Goal: Task Accomplishment & Management: Manage account settings

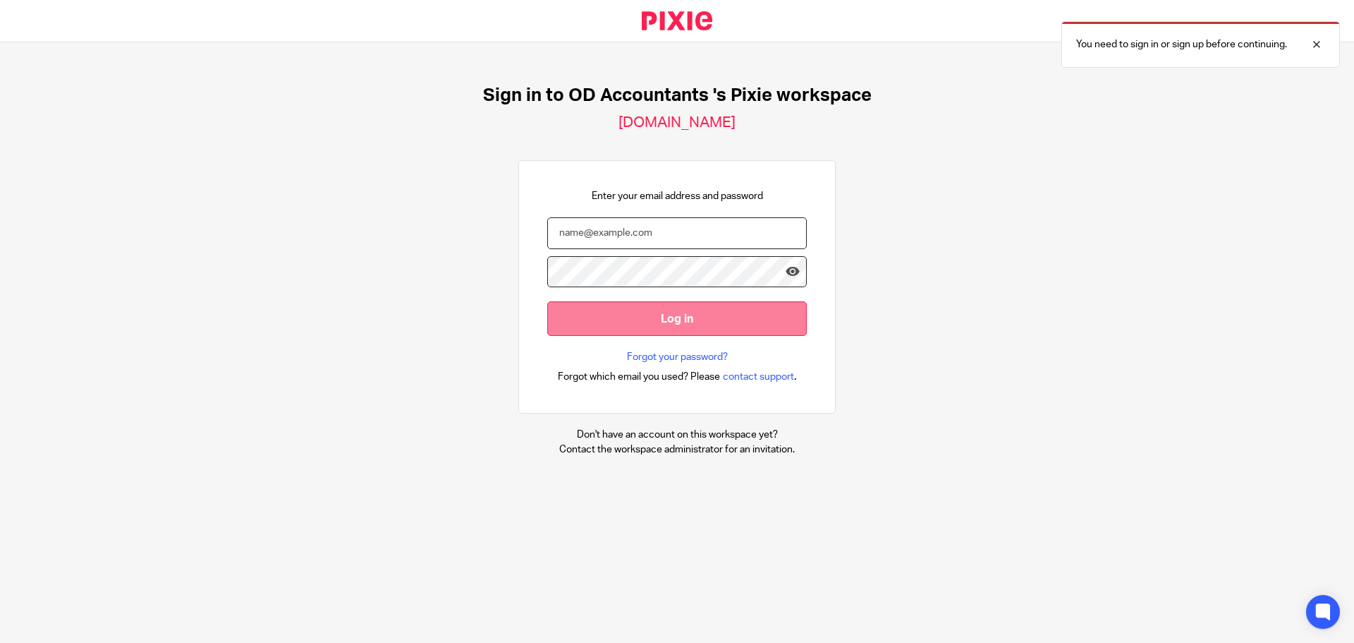
type input "[EMAIL_ADDRESS][DOMAIN_NAME]"
click at [734, 327] on input "Log in" at bounding box center [677, 318] width 260 height 35
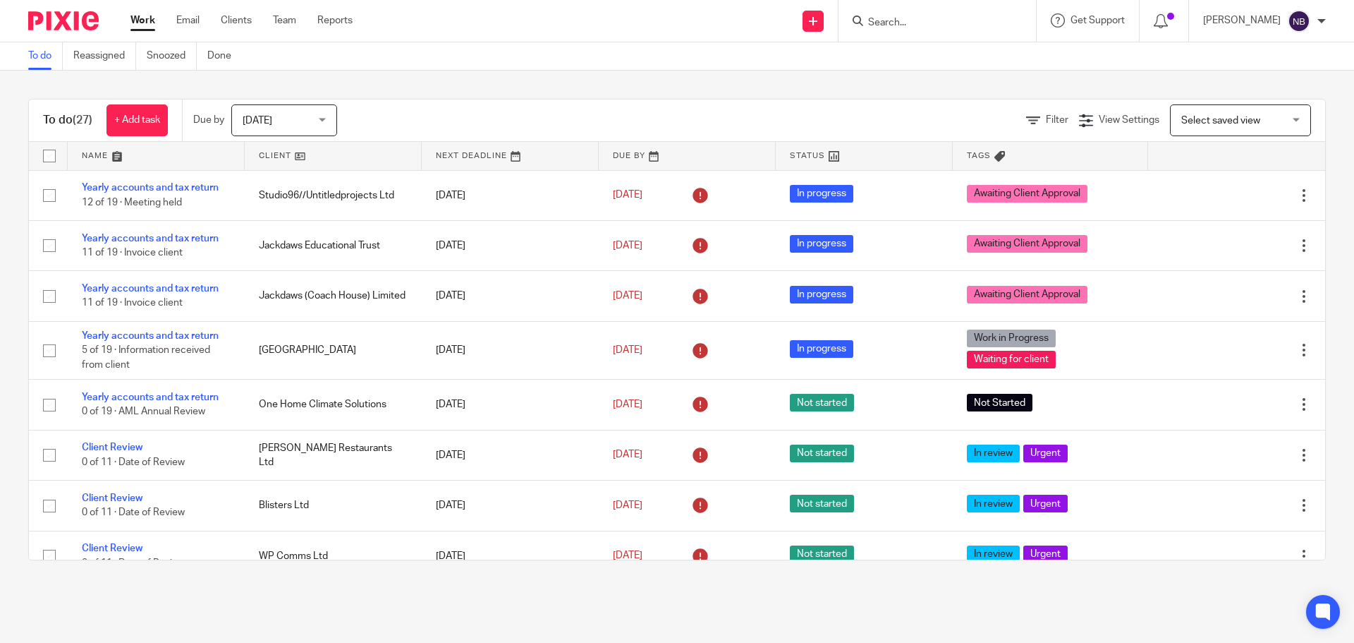
click at [812, 90] on div "To do (27) + Add task Due by Today Today Today Tomorrow This week Next week Thi…" at bounding box center [677, 330] width 1354 height 518
drag, startPoint x: 808, startPoint y: 90, endPoint x: 766, endPoint y: 84, distance: 42.7
click at [766, 84] on div "To do (27) + Add task Due by Today Today Today Tomorrow This week Next week Thi…" at bounding box center [677, 330] width 1354 height 518
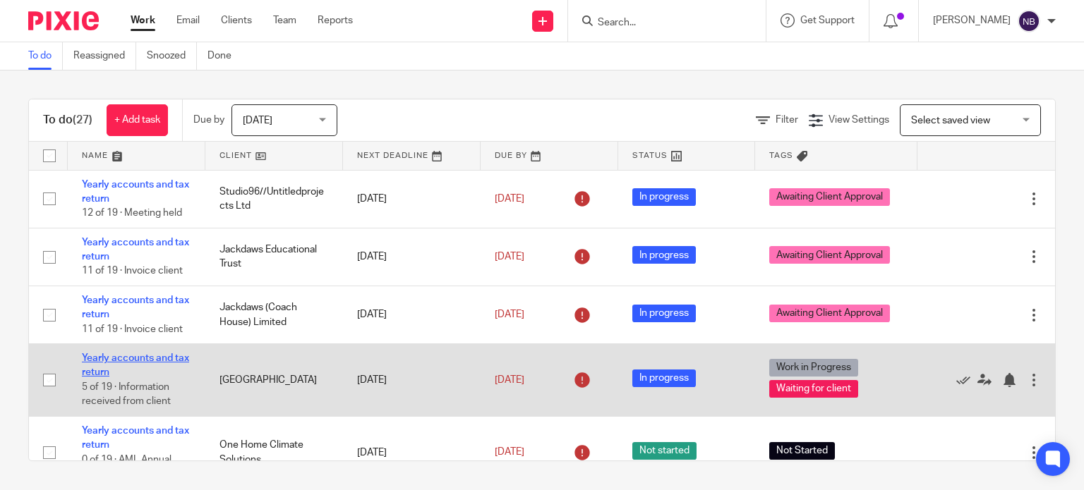
click at [132, 356] on link "Yearly accounts and tax return" at bounding box center [135, 365] width 107 height 24
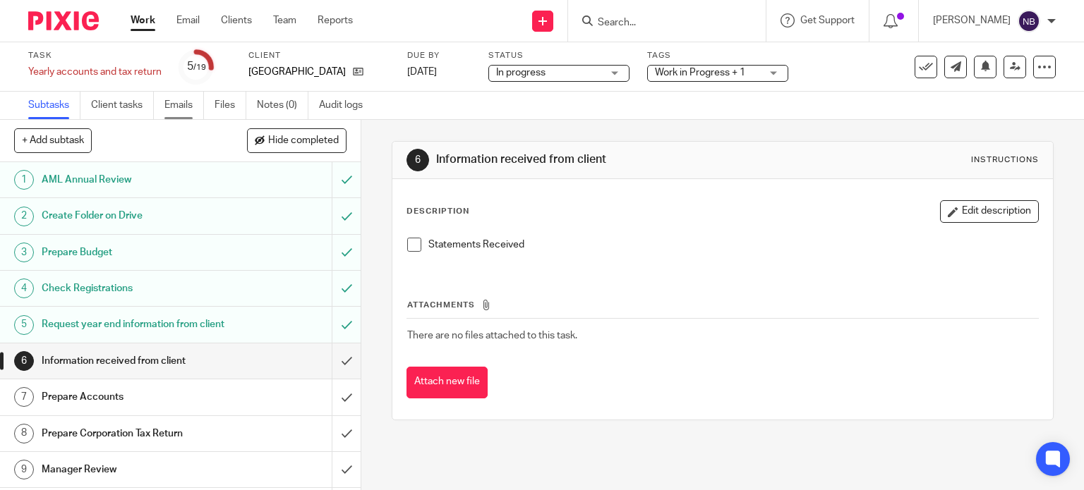
click at [192, 102] on link "Emails" at bounding box center [184, 106] width 40 height 28
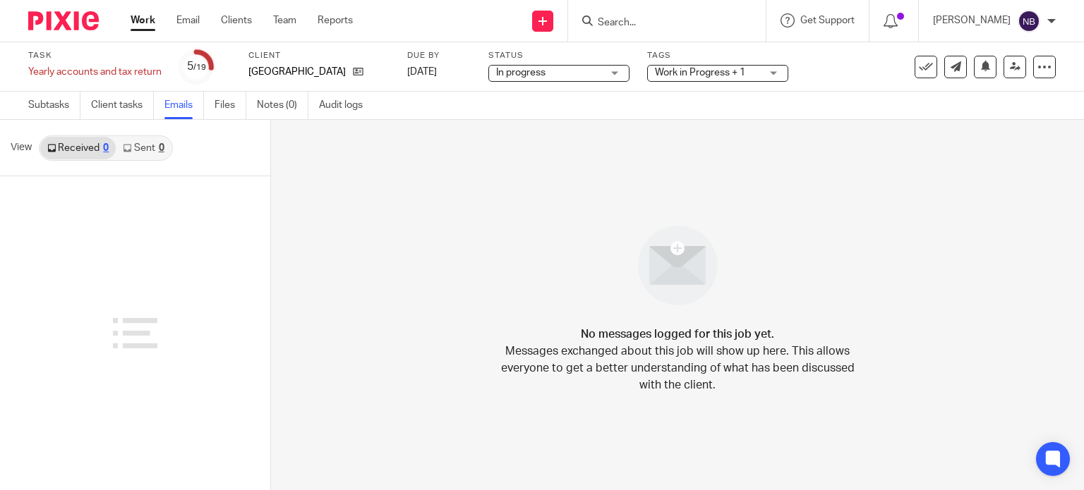
click at [139, 153] on link "Sent 0" at bounding box center [143, 148] width 55 height 23
click at [87, 143] on link "Received 0" at bounding box center [77, 148] width 75 height 23
click at [164, 142] on link "Sent 0" at bounding box center [143, 148] width 55 height 23
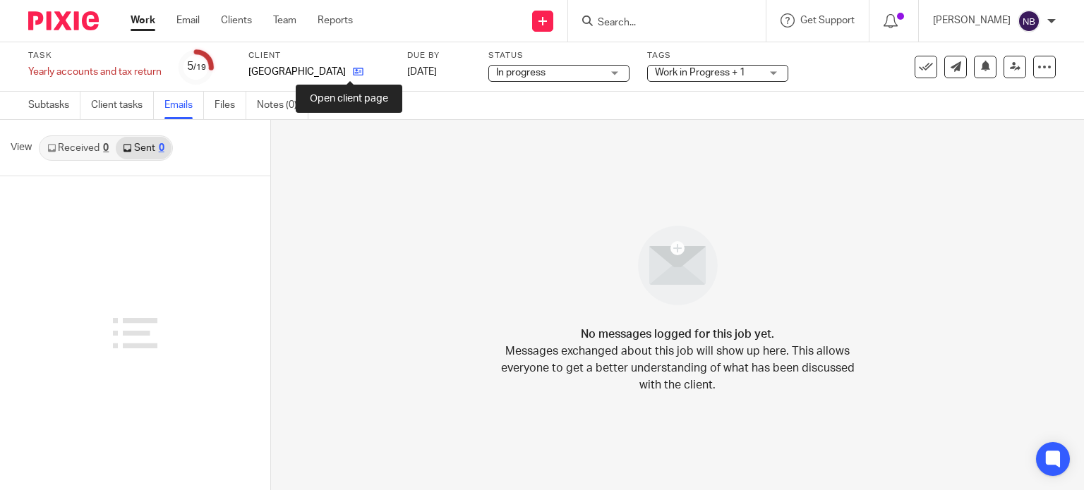
click at [353, 70] on icon at bounding box center [358, 71] width 11 height 11
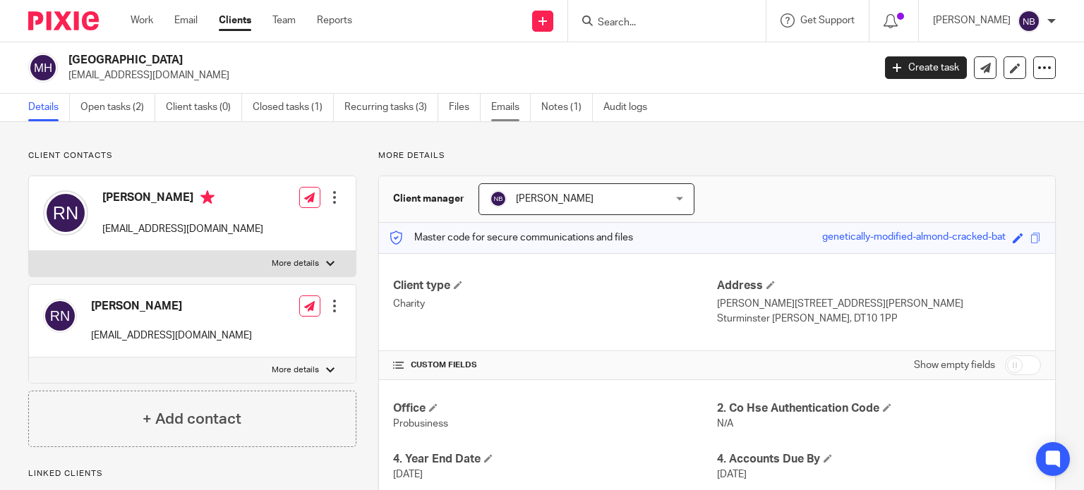
click at [515, 107] on link "Emails" at bounding box center [511, 108] width 40 height 28
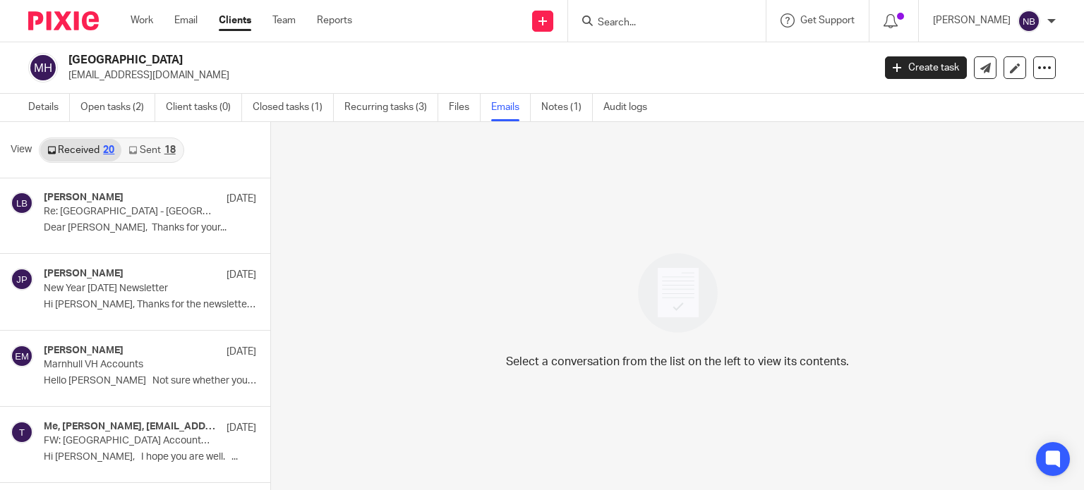
scroll to position [635, 0]
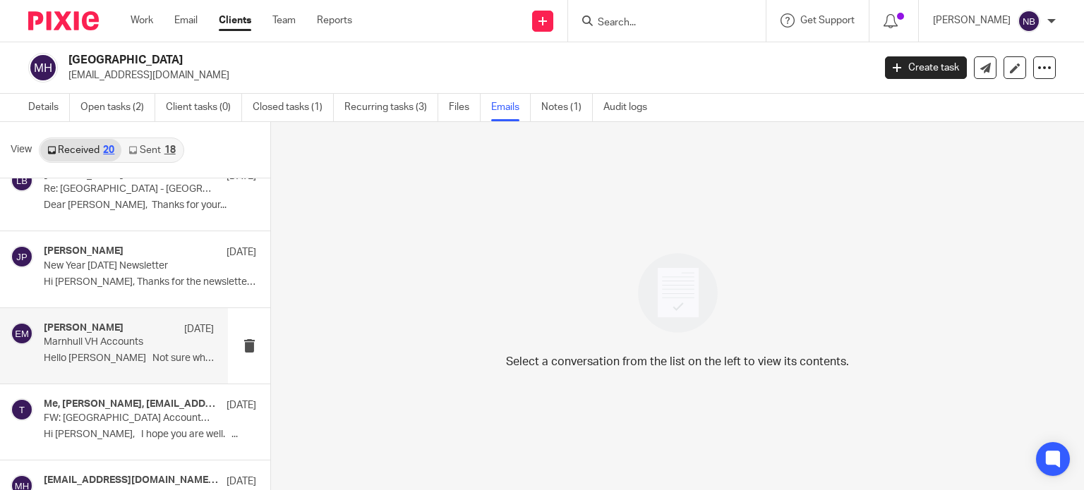
click at [121, 341] on p "Marnhull VH Accounts" at bounding box center [112, 342] width 136 height 12
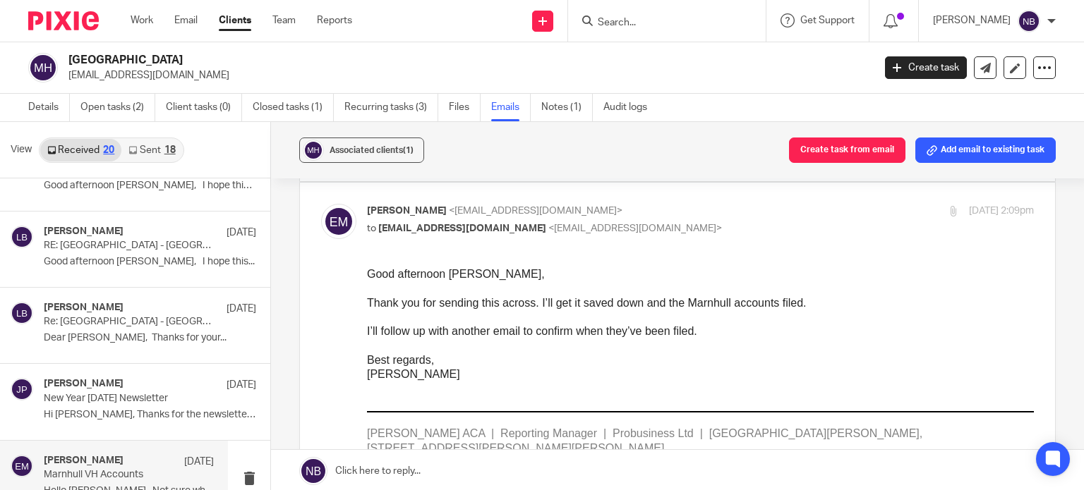
scroll to position [494, 0]
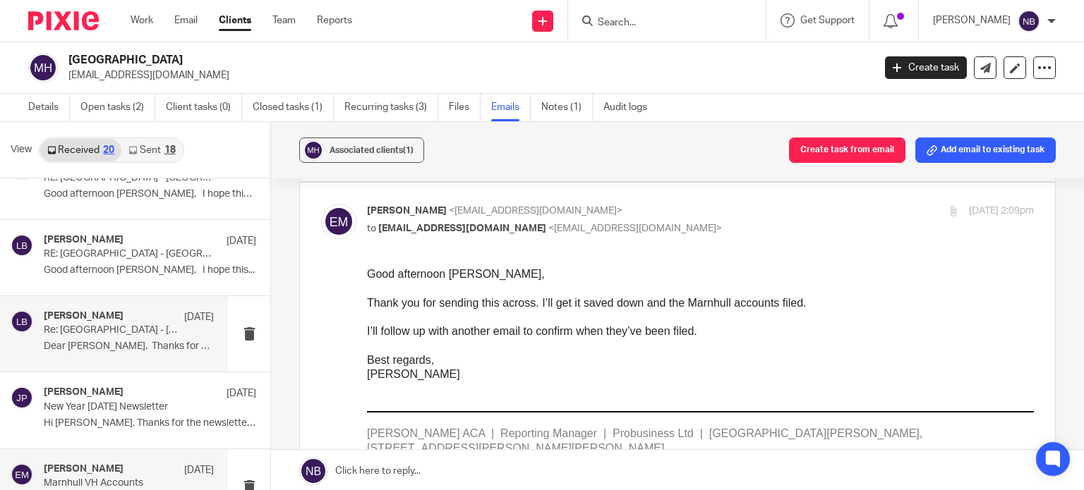
click at [107, 333] on p "Re: Marnhull Village Hall - UTR Number" at bounding box center [112, 331] width 136 height 12
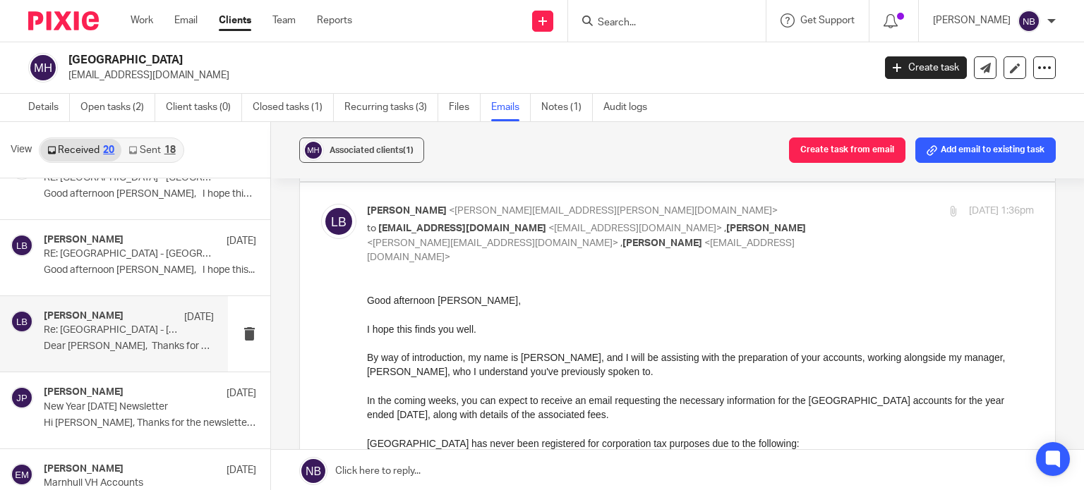
scroll to position [0, 0]
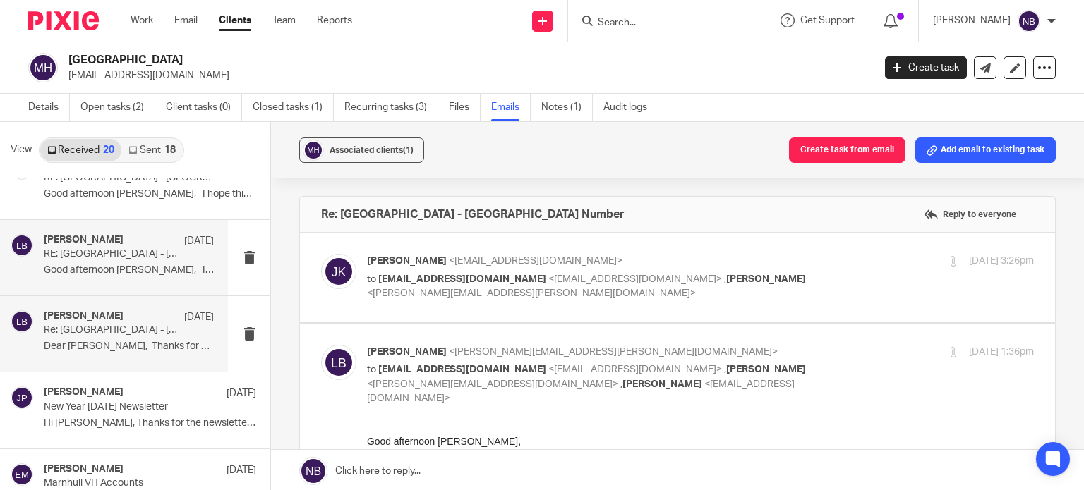
click at [97, 262] on div "Lory Baker 6 Aug RE: Marnhull Village Hall - UTR Number Good afternoon Rob, I h…" at bounding box center [129, 257] width 170 height 47
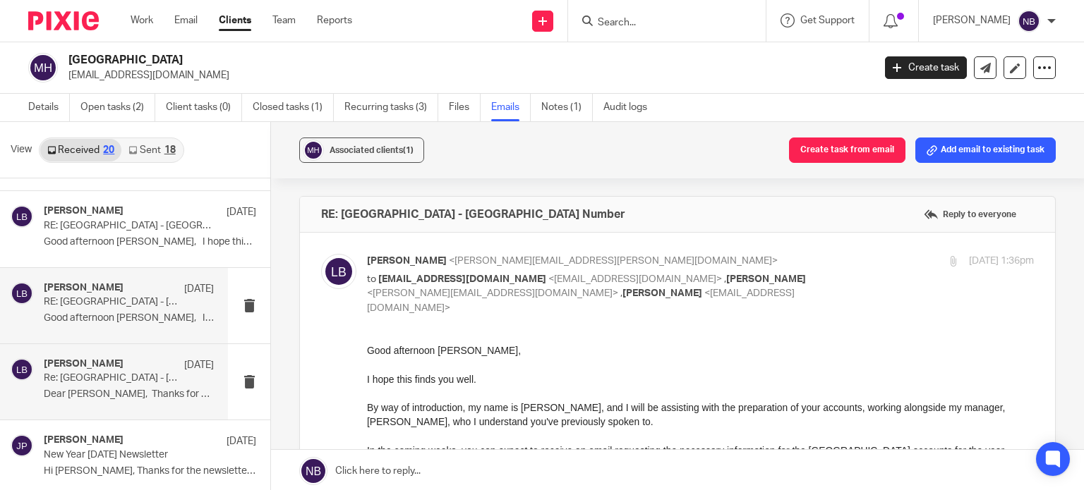
scroll to position [423, 0]
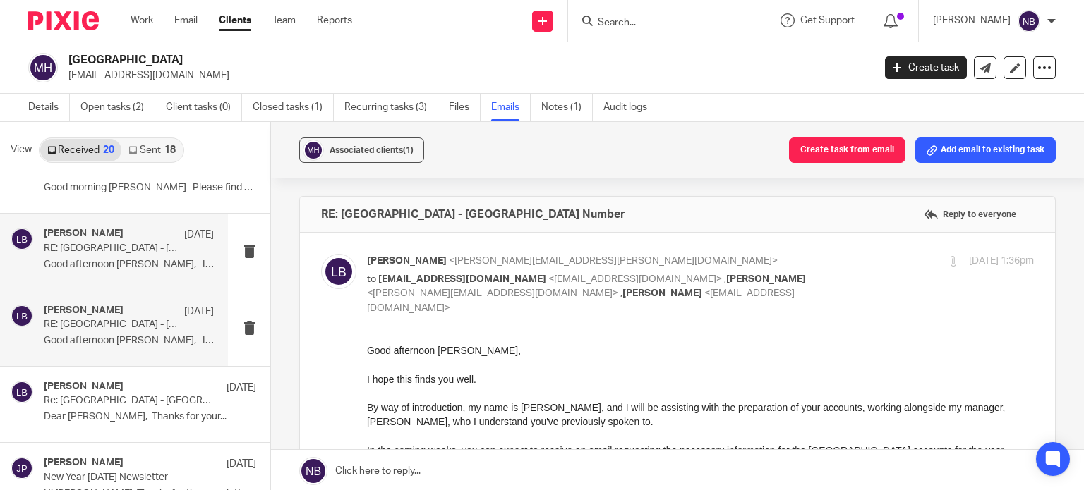
click at [121, 267] on p "Good afternoon [PERSON_NAME], I hope this finds..." at bounding box center [129, 265] width 170 height 12
click at [557, 115] on link "Notes (1)" at bounding box center [566, 108] width 51 height 28
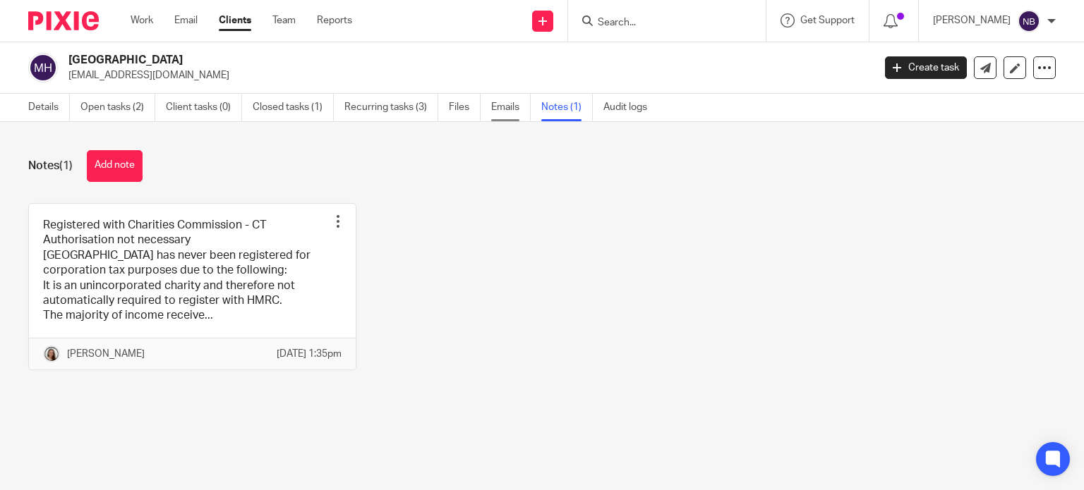
click at [499, 101] on link "Emails" at bounding box center [511, 108] width 40 height 28
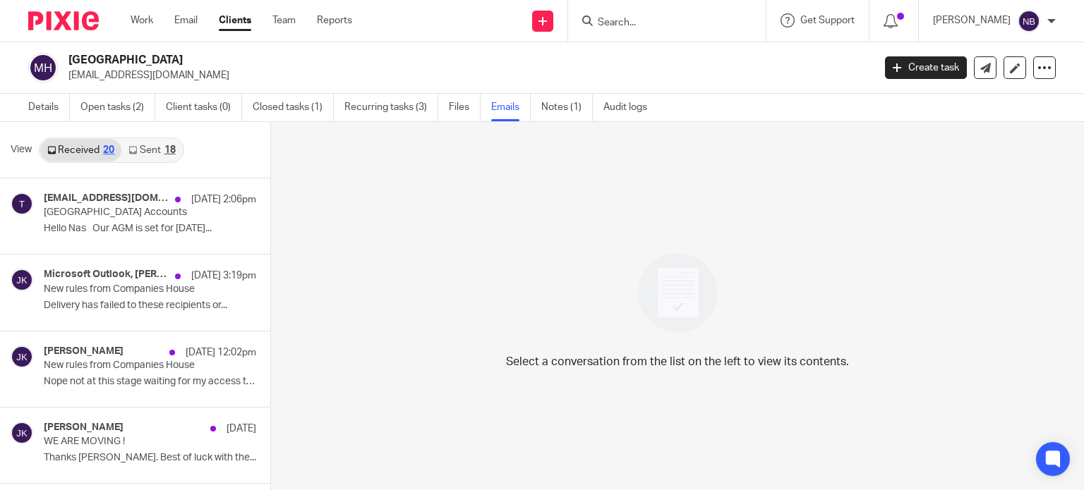
click at [154, 156] on link "Sent 18" at bounding box center [151, 150] width 61 height 23
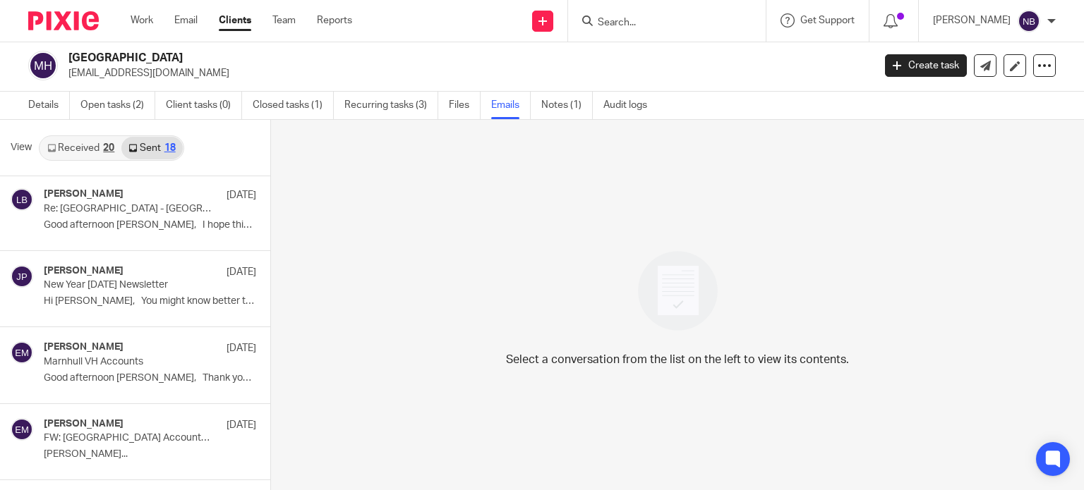
scroll to position [283, 0]
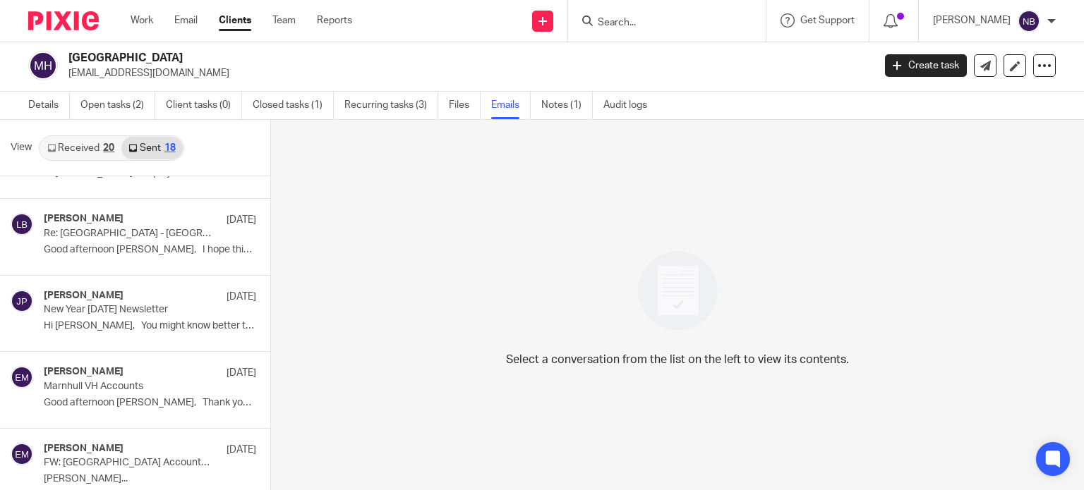
click at [110, 385] on p "Marnhull VH Accounts" at bounding box center [129, 387] width 170 height 12
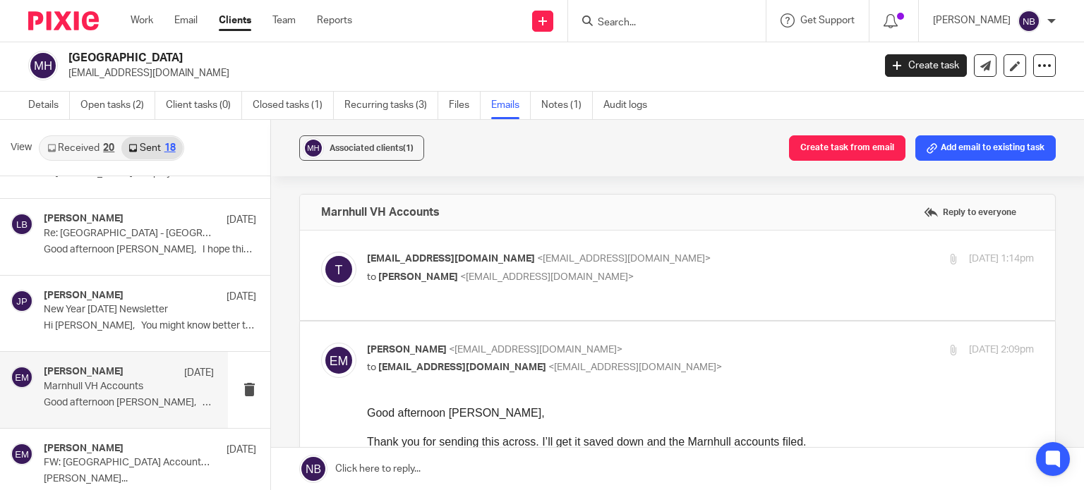
scroll to position [0, 0]
click at [437, 281] on p "to Erik Molnar <erikmolnar@probusinessuk.com>" at bounding box center [589, 277] width 444 height 15
checkbox input "true"
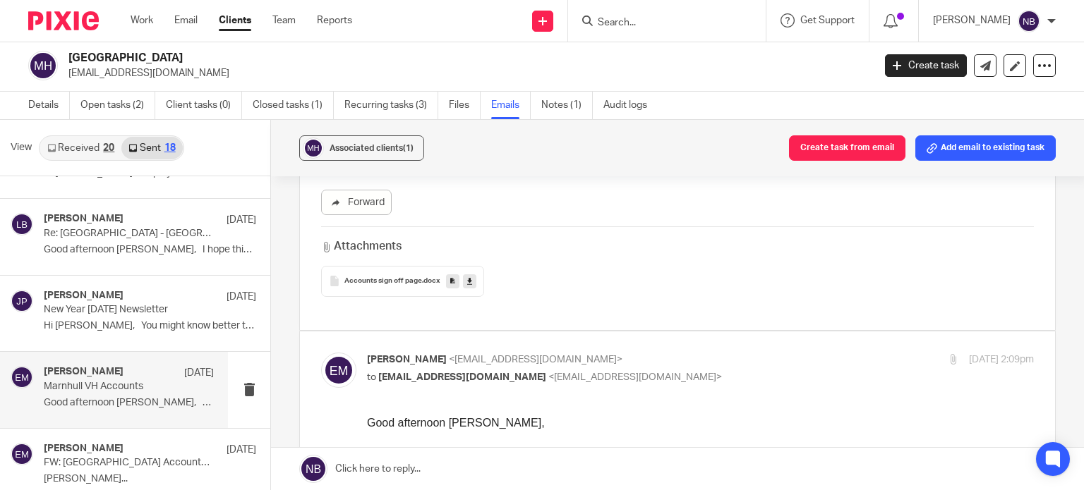
scroll to position [353, 0]
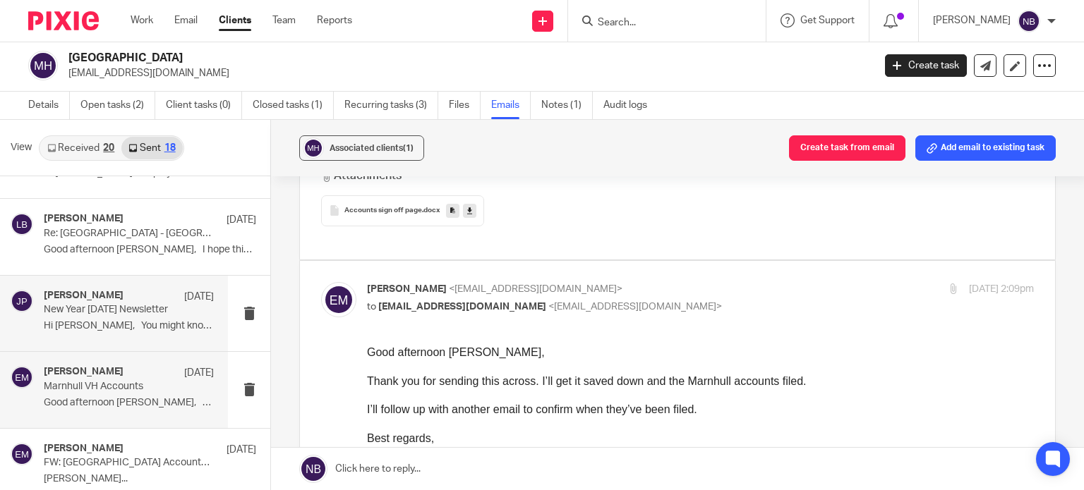
click at [122, 316] on div "Erin Holly 3 Jan New Year 2025 Newsletter Hi Sonia, You might know better than.…" at bounding box center [129, 313] width 170 height 47
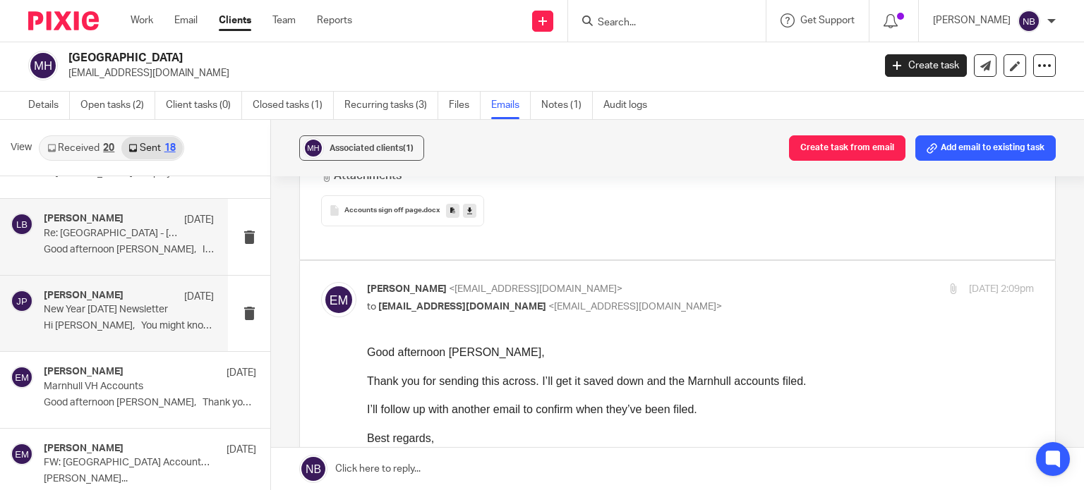
click at [120, 253] on p "Good afternoon Rob, I hope this finds..." at bounding box center [129, 250] width 170 height 12
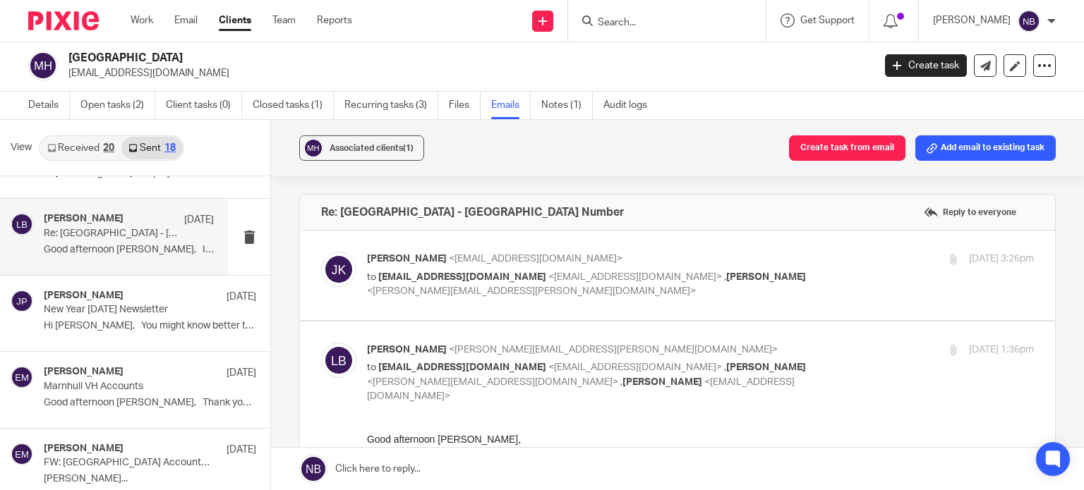
scroll to position [0, 0]
click at [470, 291] on span "<lory.baker@probusinessuk.com>" at bounding box center [531, 291] width 329 height 10
checkbox input "true"
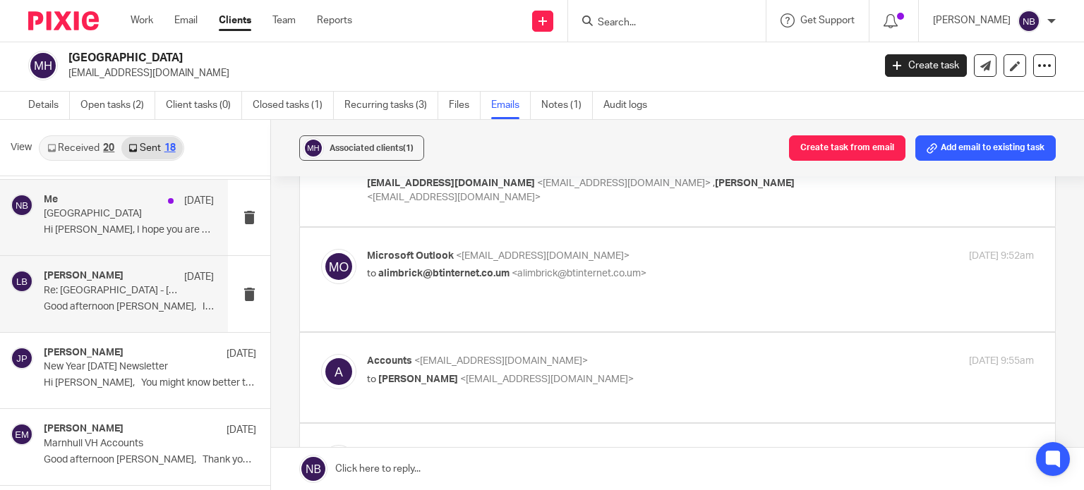
scroll to position [142, 0]
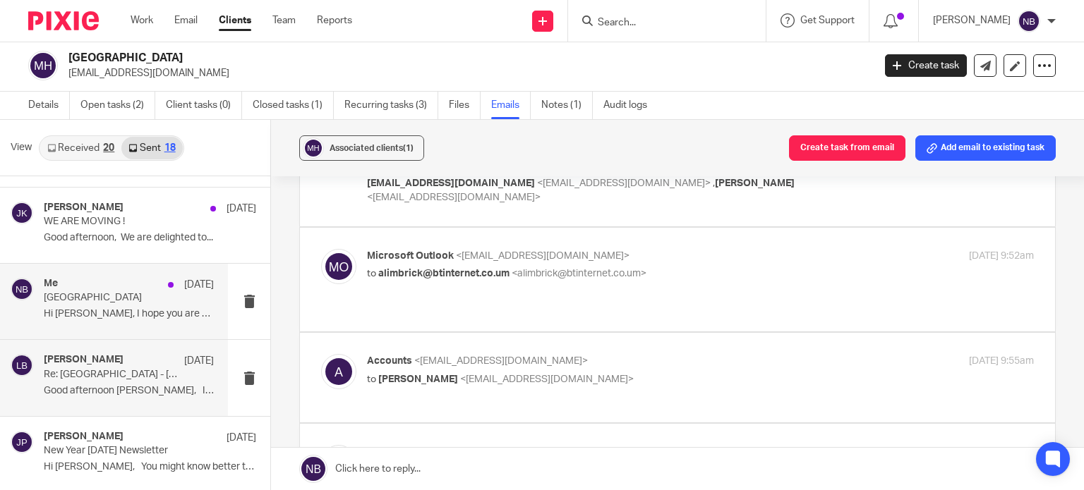
click at [121, 310] on p "Hi Rob, I hope you are well. I will be..." at bounding box center [129, 314] width 170 height 12
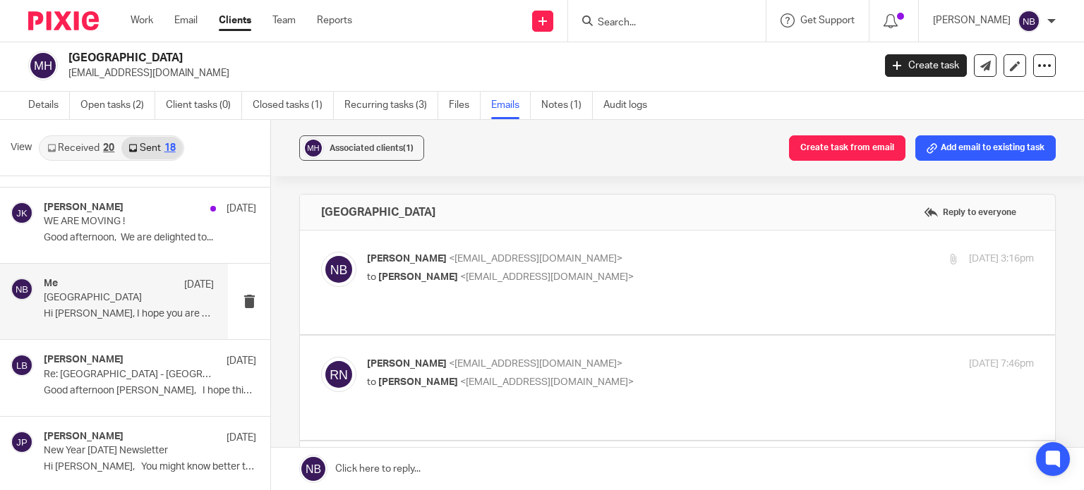
scroll to position [0, 0]
click at [494, 265] on p "Nas Bashir <nasbashir@probusinessuk.com>" at bounding box center [589, 259] width 444 height 15
checkbox input "true"
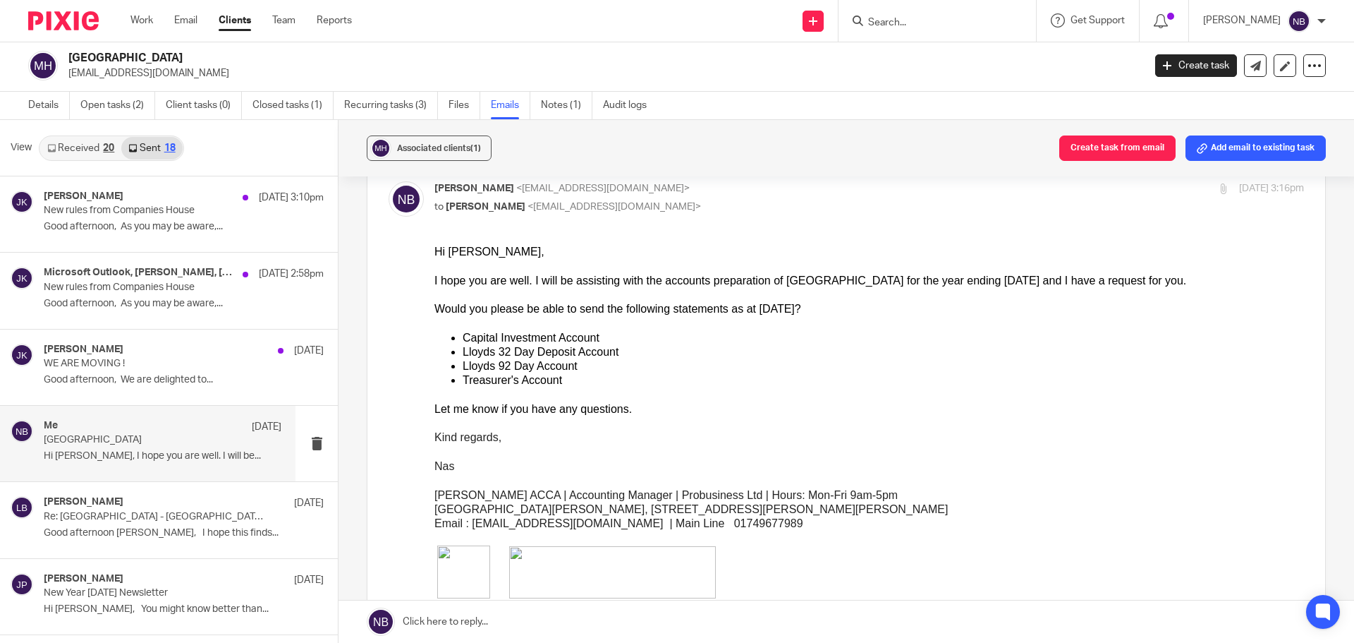
scroll to position [71, 0]
click at [138, 20] on link "Work" at bounding box center [142, 20] width 23 height 14
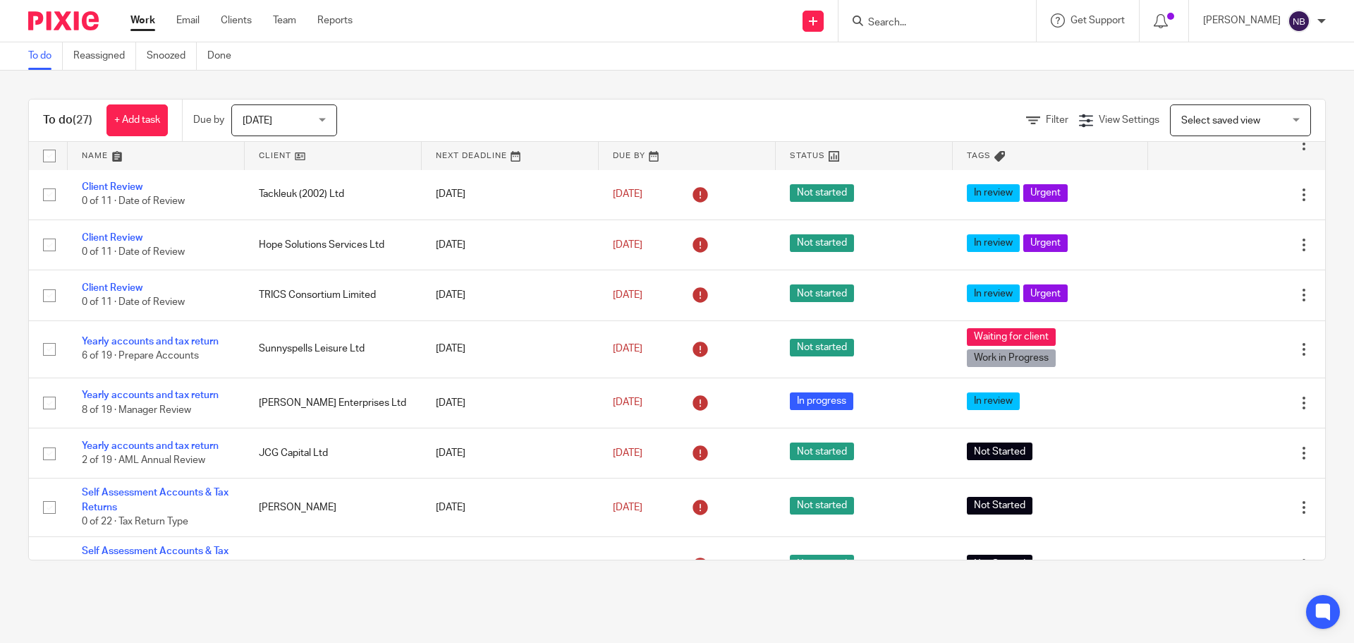
scroll to position [494, 0]
